Goal: Task Accomplishment & Management: Use online tool/utility

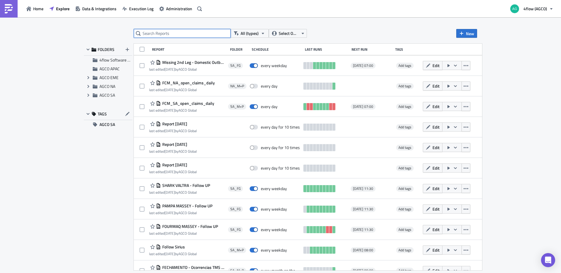
click at [206, 32] on input "text" at bounding box center [182, 33] width 97 height 9
type input "follow up"
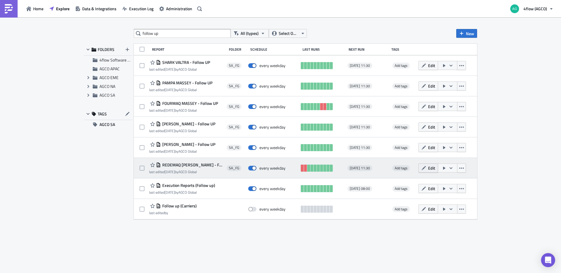
click at [434, 170] on span "Edit" at bounding box center [431, 168] width 7 height 6
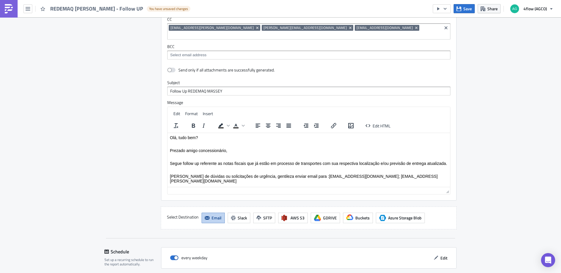
scroll to position [438, 0]
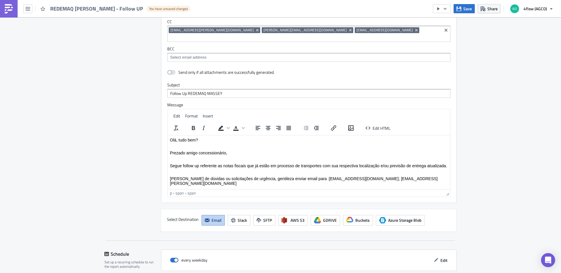
drag, startPoint x: 225, startPoint y: 184, endPoint x: 166, endPoint y: 185, distance: 58.7
click at [167, 185] on html "Olá, tudo bem? Prezado amigo concessionário, [PERSON_NAME] follow up referente …" at bounding box center [308, 161] width 282 height 53
click at [342, 182] on p "[PERSON_NAME] de dúvidas ou solicitações de urgência, gentileza enviar email pa…" at bounding box center [309, 180] width 278 height 9
drag, startPoint x: 430, startPoint y: 179, endPoint x: 312, endPoint y: 179, distance: 117.6
click at [312, 179] on span "[PERSON_NAME] de dúvidas ou solicitações de urgência, gentileza enviar email pa…" at bounding box center [304, 180] width 268 height 9
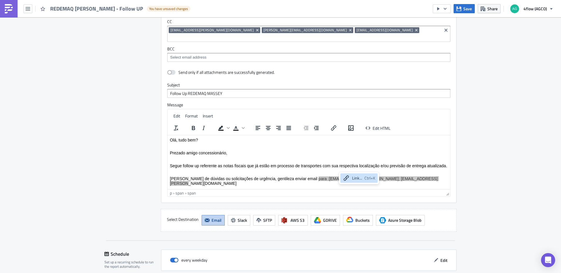
click at [357, 180] on div "Link..." at bounding box center [357, 178] width 10 height 7
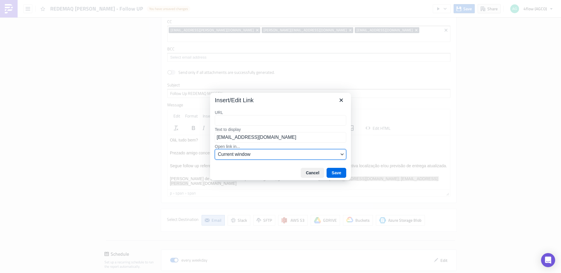
click at [250, 154] on span "Current window" at bounding box center [278, 154] width 121 height 7
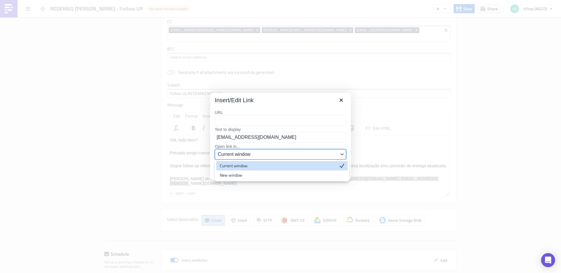
click at [265, 157] on span "Current window" at bounding box center [278, 154] width 121 height 7
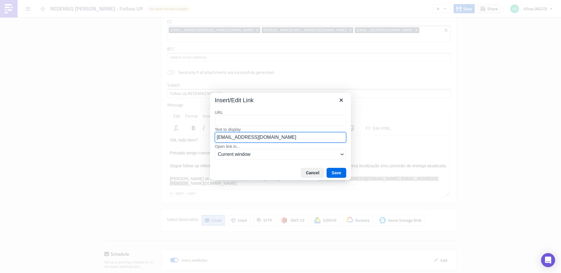
click at [256, 139] on input "[EMAIL_ADDRESS][DOMAIN_NAME]" at bounding box center [280, 137] width 131 height 11
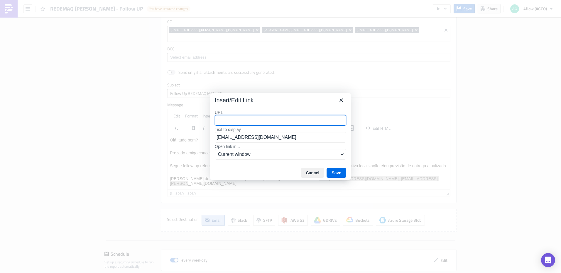
click at [267, 113] on label "URL" at bounding box center [280, 112] width 131 height 5
click at [267, 115] on input "URL" at bounding box center [280, 120] width 131 height 11
click at [264, 119] on input "URL" at bounding box center [280, 120] width 131 height 11
click at [342, 101] on icon "Close" at bounding box center [340, 100] width 3 height 3
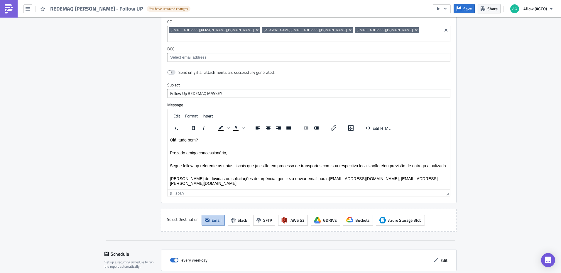
click at [316, 168] on p "Segue follow up referente as notas fiscais que já estão em processo de transpor…" at bounding box center [309, 165] width 278 height 5
drag, startPoint x: 311, startPoint y: 183, endPoint x: 429, endPoint y: 180, distance: 117.9
click at [429, 180] on span "[PERSON_NAME] de dúvidas ou solicitações de urgência, gentileza enviar email pa…" at bounding box center [304, 180] width 268 height 9
click at [192, 125] on icon "Bold" at bounding box center [193, 128] width 7 height 7
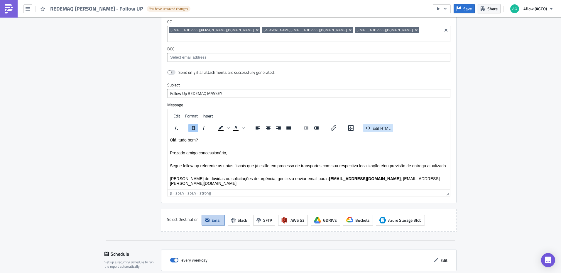
click at [384, 125] on span "Edit HTML" at bounding box center [381, 128] width 18 height 6
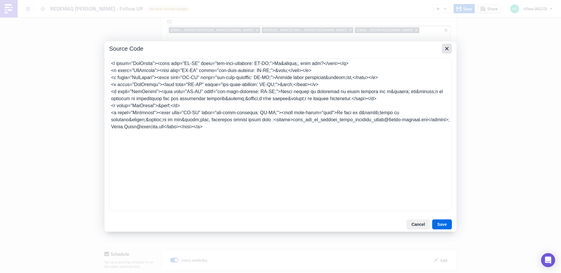
click at [450, 48] on icon "Close" at bounding box center [446, 48] width 7 height 7
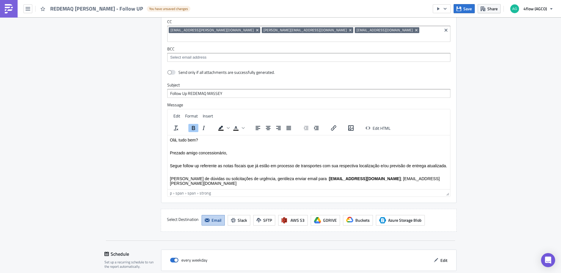
click at [329, 180] on strong "[EMAIL_ADDRESS][DOMAIN_NAME]" at bounding box center [365, 178] width 72 height 5
drag, startPoint x: 226, startPoint y: 185, endPoint x: 366, endPoint y: 343, distance: 211.1
click at [167, 187] on html "Olá, tudo bem? Prezado amigo concessionário, Segue follow up referente as notas…" at bounding box center [308, 161] width 282 height 53
drag, startPoint x: 311, startPoint y: 180, endPoint x: 439, endPoint y: 180, distance: 127.6
click at [400, 180] on strong "[EMAIL_ADDRESS][DOMAIN_NAME]" at bounding box center [365, 178] width 72 height 5
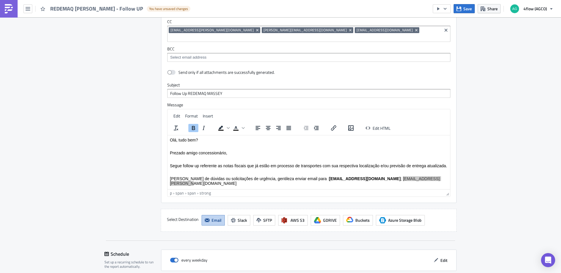
click at [243, 123] on div "To open the popup, press Shift+Enter To open the popup, press Shift+Enter" at bounding box center [230, 127] width 37 height 11
click at [242, 127] on icon "Text color" at bounding box center [243, 128] width 3 height 3
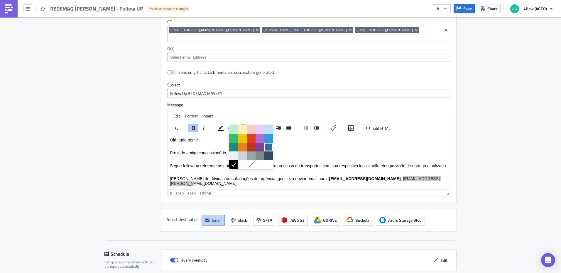
click at [270, 147] on div at bounding box center [268, 147] width 7 height 7
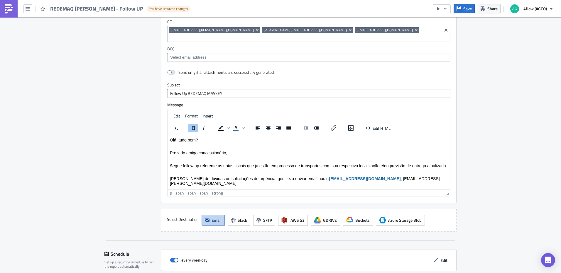
click at [317, 186] on p "Em caso de dúvidas ou solicitações de urgência, gentileza enviar email para : a…" at bounding box center [309, 180] width 278 height 9
click at [180, 112] on button "Edit" at bounding box center [176, 116] width 11 height 8
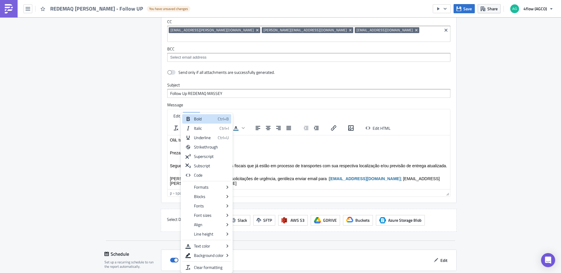
drag, startPoint x: 311, startPoint y: 180, endPoint x: 439, endPoint y: 179, distance: 128.2
click at [439, 179] on span "Em caso de dúvidas ou solicitações de urgência, gentileza enviar email para : a…" at bounding box center [305, 180] width 270 height 9
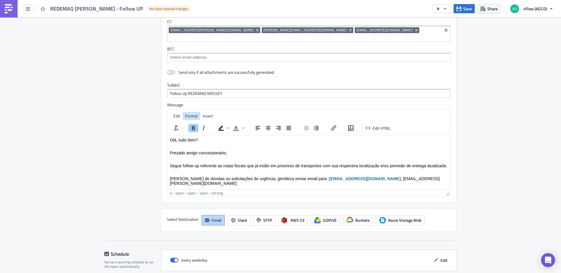
click at [194, 113] on span "Format" at bounding box center [191, 116] width 13 height 6
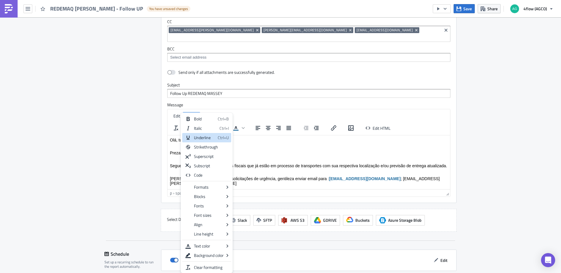
click at [201, 138] on div "Underline" at bounding box center [204, 137] width 21 height 7
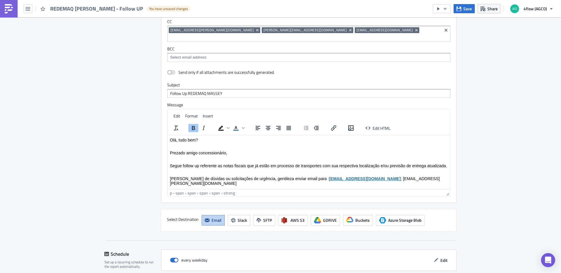
click at [281, 189] on div "p › span › span › span › span › strong" at bounding box center [308, 192] width 282 height 7
click at [344, 187] on html "Olá, tudo bem? Prezado amigo concessionário, Segue follow up referente as notas…" at bounding box center [308, 161] width 282 height 53
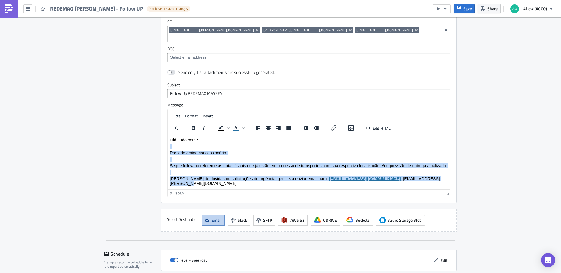
scroll to position [0, 0]
drag, startPoint x: 228, startPoint y: 185, endPoint x: 154, endPoint y: 125, distance: 94.9
click at [167, 135] on html "Olá, tudo bem? Prezado amigo concessionário, Segue follow up referente as notas…" at bounding box center [308, 161] width 282 height 53
copy body "Olá, tudo bem? Prezado amigo concessionário, Segue follow up referente as notas…"
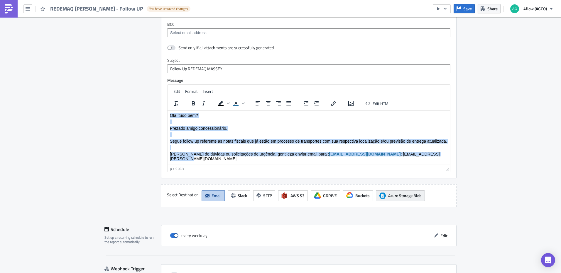
scroll to position [496, 0]
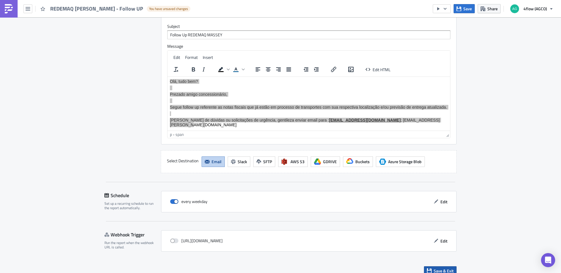
click at [443, 267] on button "Save & Exit" at bounding box center [440, 271] width 33 height 9
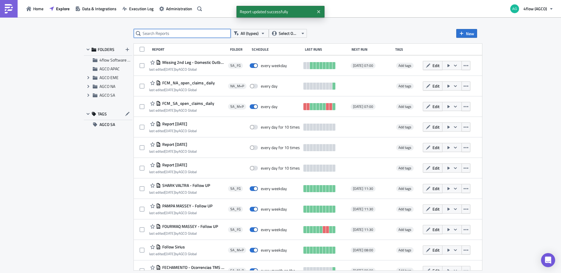
click at [190, 32] on input "text" at bounding box center [182, 33] width 97 height 9
type input "follow up"
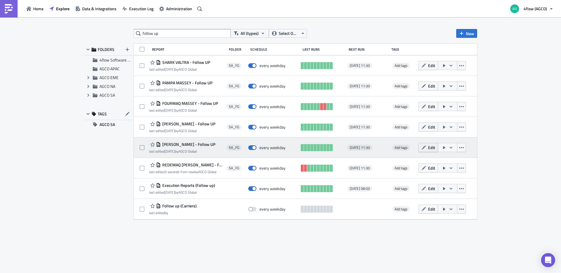
click at [432, 148] on span "Edit" at bounding box center [431, 148] width 7 height 6
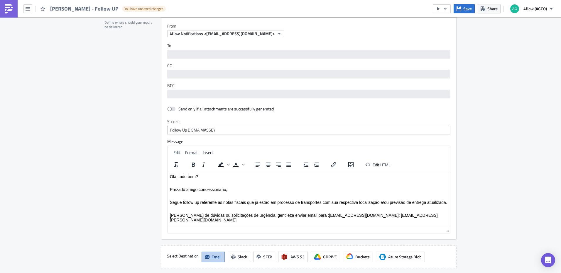
scroll to position [411, 0]
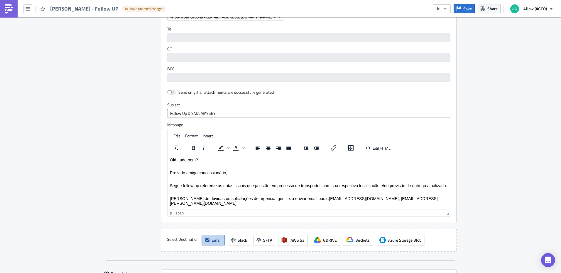
drag, startPoint x: 229, startPoint y: 203, endPoint x: 168, endPoint y: 158, distance: 75.7
click at [168, 158] on html "Olá, tudo bem? Prezado amigo concessionário, [PERSON_NAME] follow up referente …" at bounding box center [308, 181] width 282 height 53
paste body "Rich Text Area. Press ALT-0 for help."
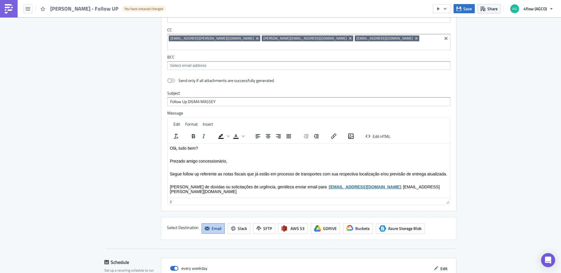
scroll to position [496, 0]
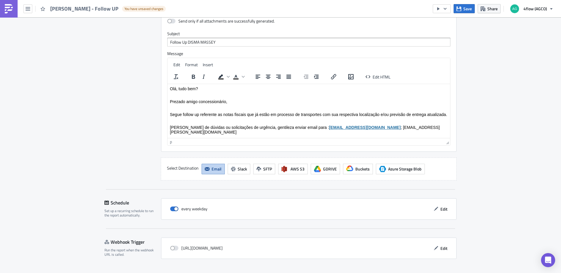
click at [439, 273] on span "Save & Exit" at bounding box center [443, 278] width 20 height 6
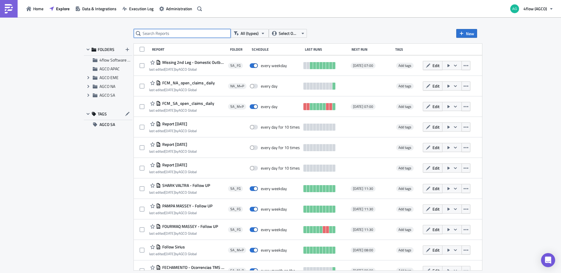
click at [164, 33] on input "text" at bounding box center [182, 33] width 97 height 9
type input "follow up"
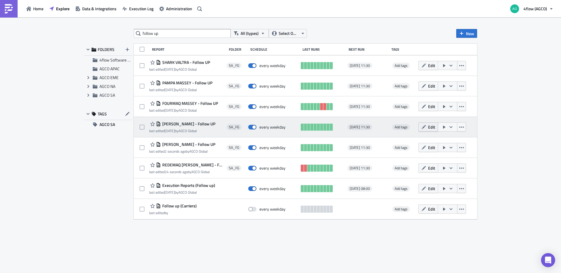
click at [427, 129] on button "Edit" at bounding box center [428, 127] width 20 height 9
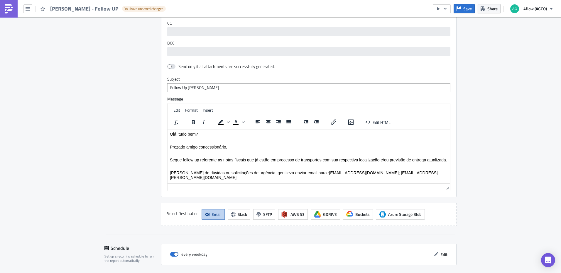
scroll to position [469, 0]
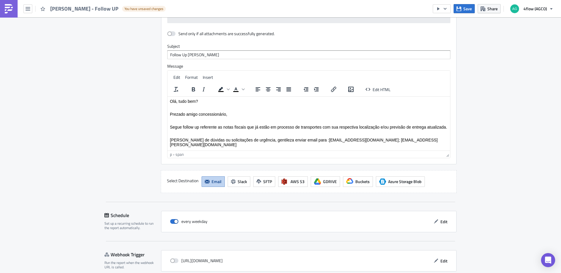
drag, startPoint x: 230, startPoint y: 145, endPoint x: 327, endPoint y: 191, distance: 107.4
click at [167, 96] on html "Olá, tudo bem? Prezado amigo concessionário, [PERSON_NAME] follow up referente …" at bounding box center [308, 122] width 282 height 53
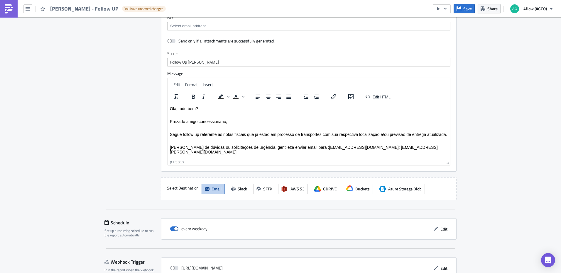
paste body "Rich Text Area. Press ALT-0 for help."
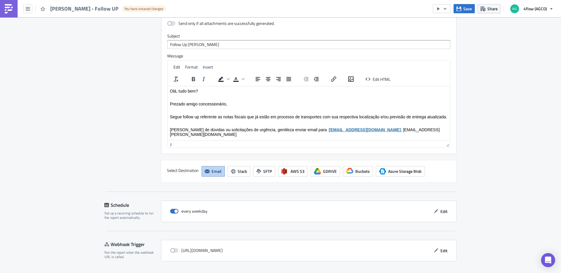
scroll to position [496, 0]
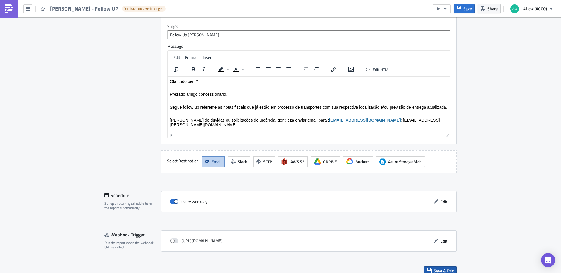
click at [443, 268] on span "Save & Exit" at bounding box center [443, 271] width 20 height 6
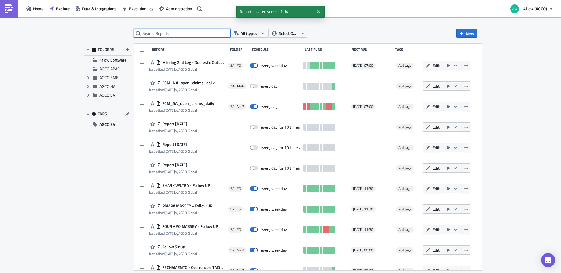
click at [199, 31] on input "text" at bounding box center [182, 33] width 97 height 9
type input "follow up"
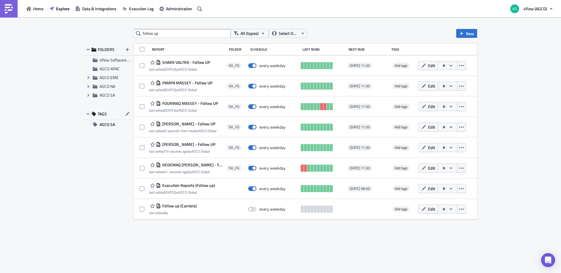
click at [433, 110] on button "Edit" at bounding box center [428, 106] width 20 height 9
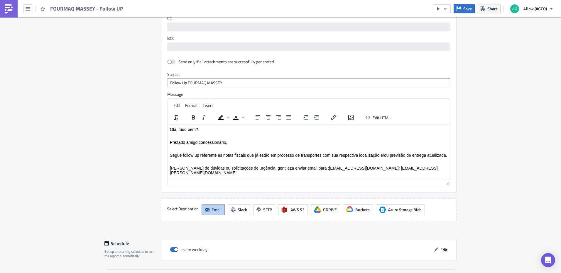
scroll to position [469, 0]
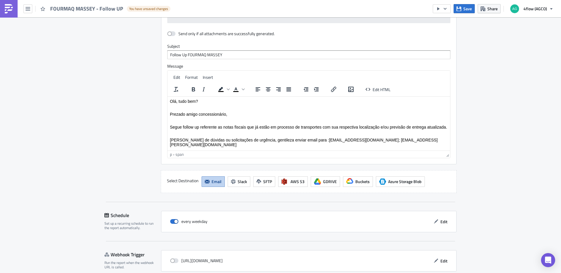
drag, startPoint x: 232, startPoint y: 145, endPoint x: 331, endPoint y: 195, distance: 111.2
click at [167, 98] on html "Olá, tudo bem? Prezado amigo concessionário, [PERSON_NAME] follow up referente …" at bounding box center [308, 122] width 282 height 53
paste body "Rich Text Area. Press ALT-0 for help."
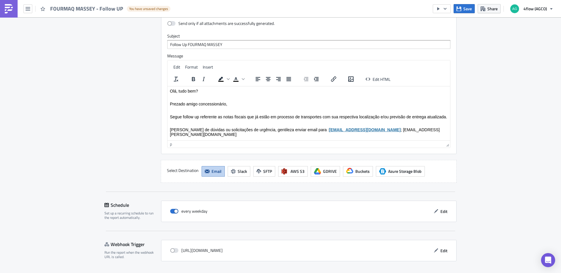
scroll to position [496, 0]
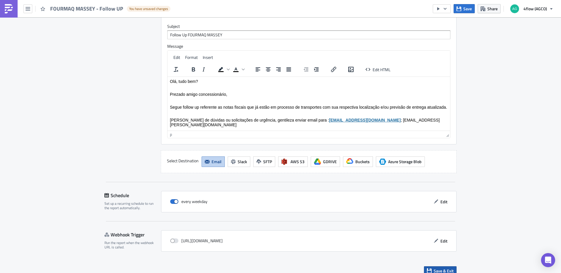
click at [443, 268] on button "Save & Exit" at bounding box center [440, 271] width 33 height 9
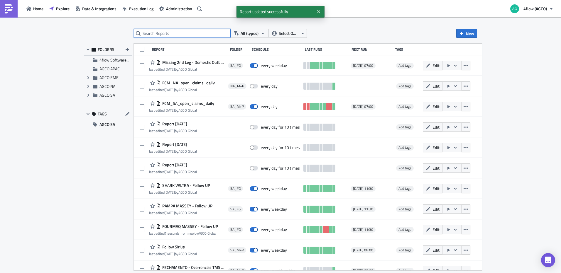
click at [160, 34] on input "text" at bounding box center [182, 33] width 97 height 9
type input "follow up"
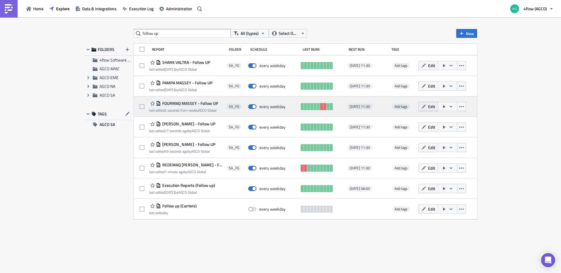
click at [427, 105] on button "Edit" at bounding box center [428, 106] width 20 height 9
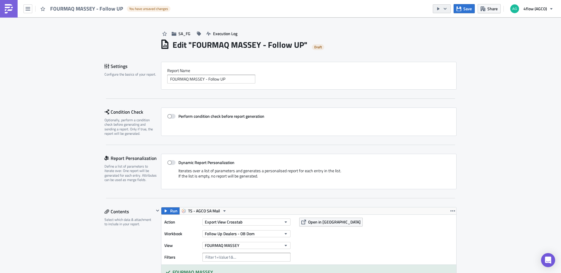
click at [446, 8] on icon "button" at bounding box center [445, 8] width 5 height 5
click at [449, 23] on div "Send Just to Me" at bounding box center [460, 24] width 46 height 6
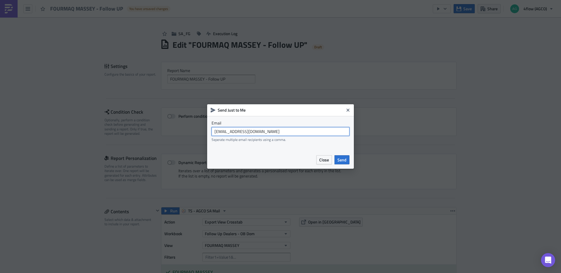
click at [311, 129] on input "agco_global_sc_reporting@4flow.com" at bounding box center [280, 131] width 138 height 9
type input "i.moreiradeassis@4flow.com"
click at [343, 161] on span "Send" at bounding box center [341, 160] width 9 height 6
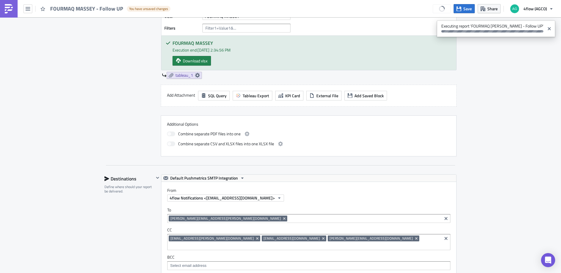
scroll to position [264, 0]
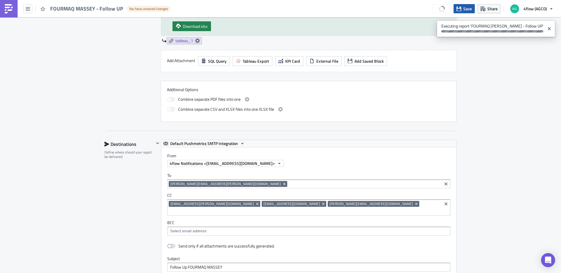
click at [462, 9] on button "Save" at bounding box center [463, 8] width 21 height 9
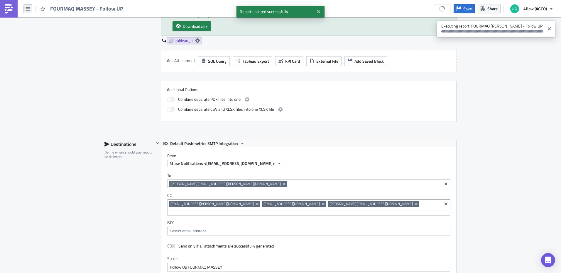
click at [25, 10] on button "button" at bounding box center [27, 8] width 9 height 9
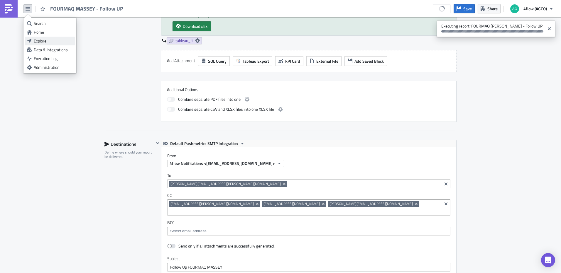
click at [40, 40] on div "Explore" at bounding box center [53, 41] width 39 height 6
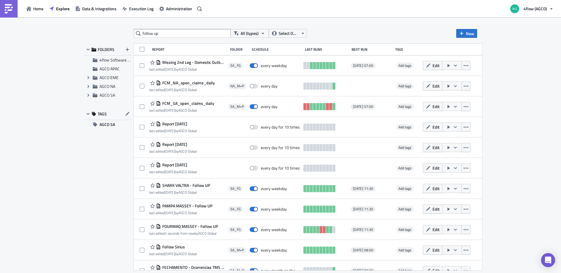
type input "follow up"
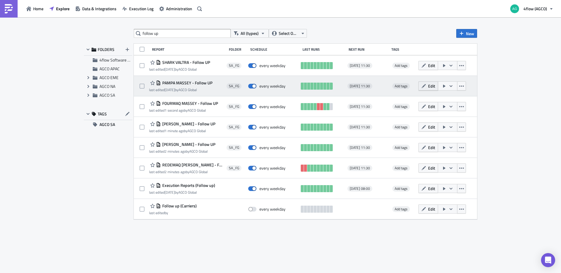
click at [426, 86] on icon "button" at bounding box center [423, 86] width 5 height 5
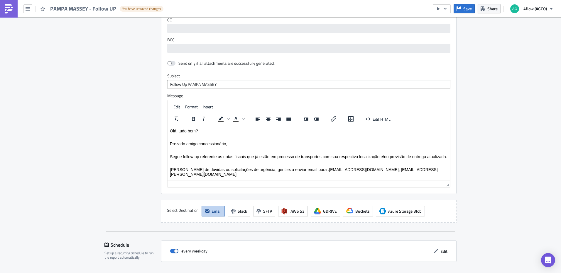
scroll to position [440, 0]
drag, startPoint x: 228, startPoint y: 174, endPoint x: 329, endPoint y: 253, distance: 128.1
click at [167, 127] on html "Olá, tudo bem? Prezado amigo concessionário, [PERSON_NAME] follow up referente …" at bounding box center [308, 152] width 282 height 53
paste body "Rich Text Area. Press ALT-0 for help."
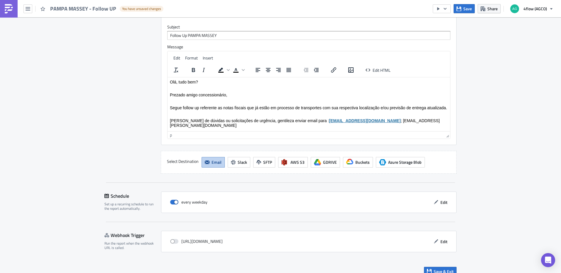
scroll to position [496, 0]
click at [445, 268] on span "Save & Exit" at bounding box center [443, 271] width 20 height 6
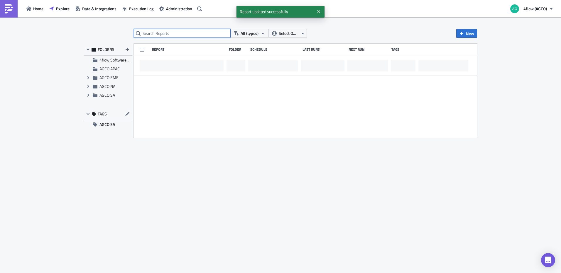
click at [162, 33] on input "text" at bounding box center [182, 33] width 97 height 9
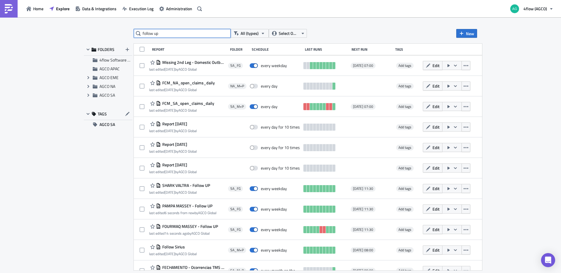
type input "follow up"
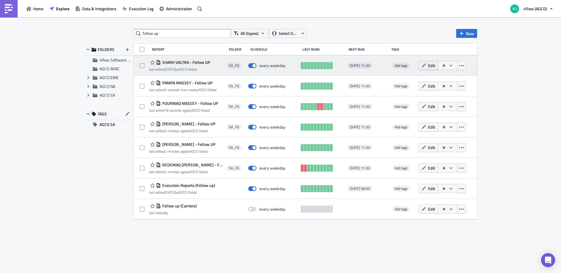
click at [429, 67] on span "Edit" at bounding box center [431, 65] width 7 height 6
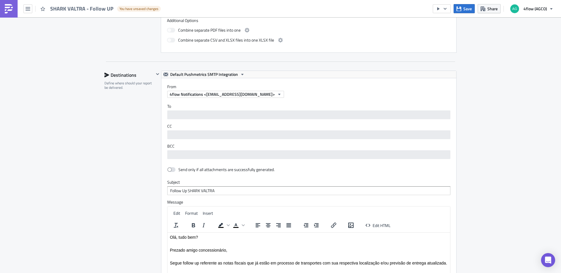
scroll to position [411, 0]
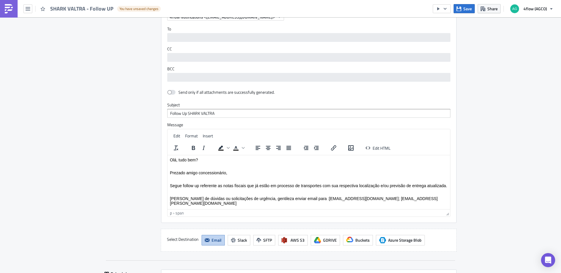
drag, startPoint x: 228, startPoint y: 202, endPoint x: 165, endPoint y: 152, distance: 80.8
click at [167, 155] on html "Olá, tudo bem? Prezado amigo concessionário, [PERSON_NAME] follow up referente …" at bounding box center [308, 181] width 282 height 53
paste body "Rich Text Area. Press ALT-0 for help."
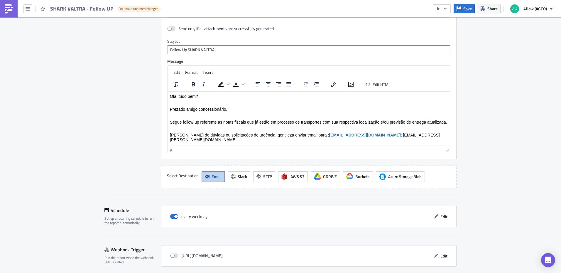
scroll to position [496, 0]
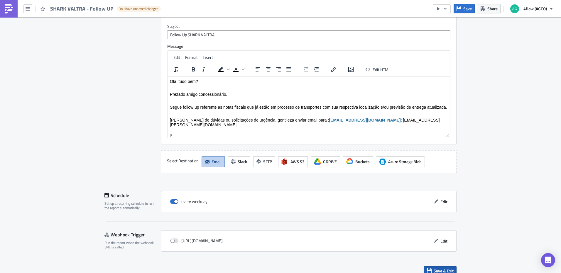
click at [447, 268] on span "Save & Exit" at bounding box center [443, 271] width 20 height 6
